Goal: Task Accomplishment & Management: Complete application form

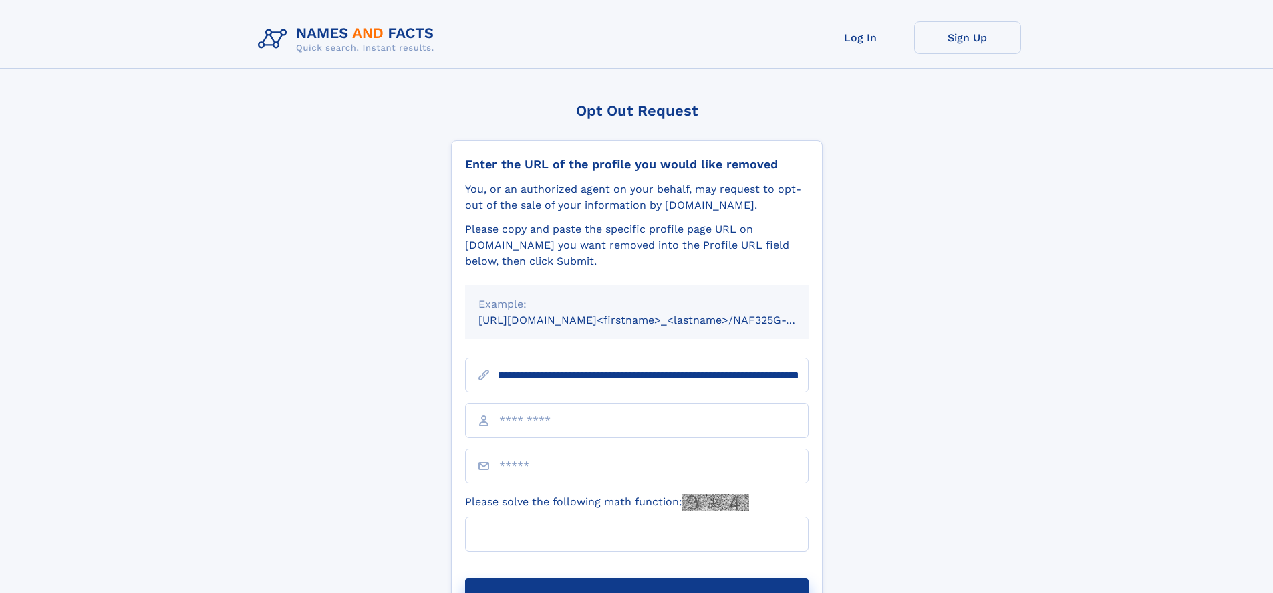
scroll to position [0, 160]
type input "**********"
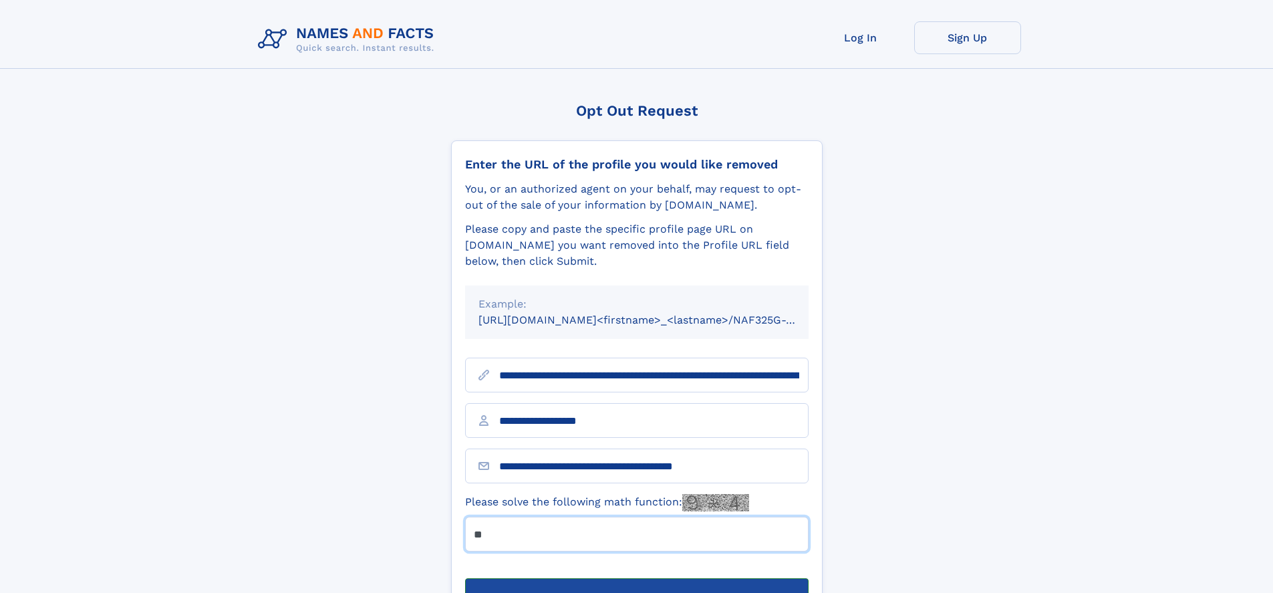
type input "**"
click at [636, 578] on button "Submit Opt Out Request" at bounding box center [637, 599] width 344 height 43
